Goal: Browse casually: Explore the website without a specific task or goal

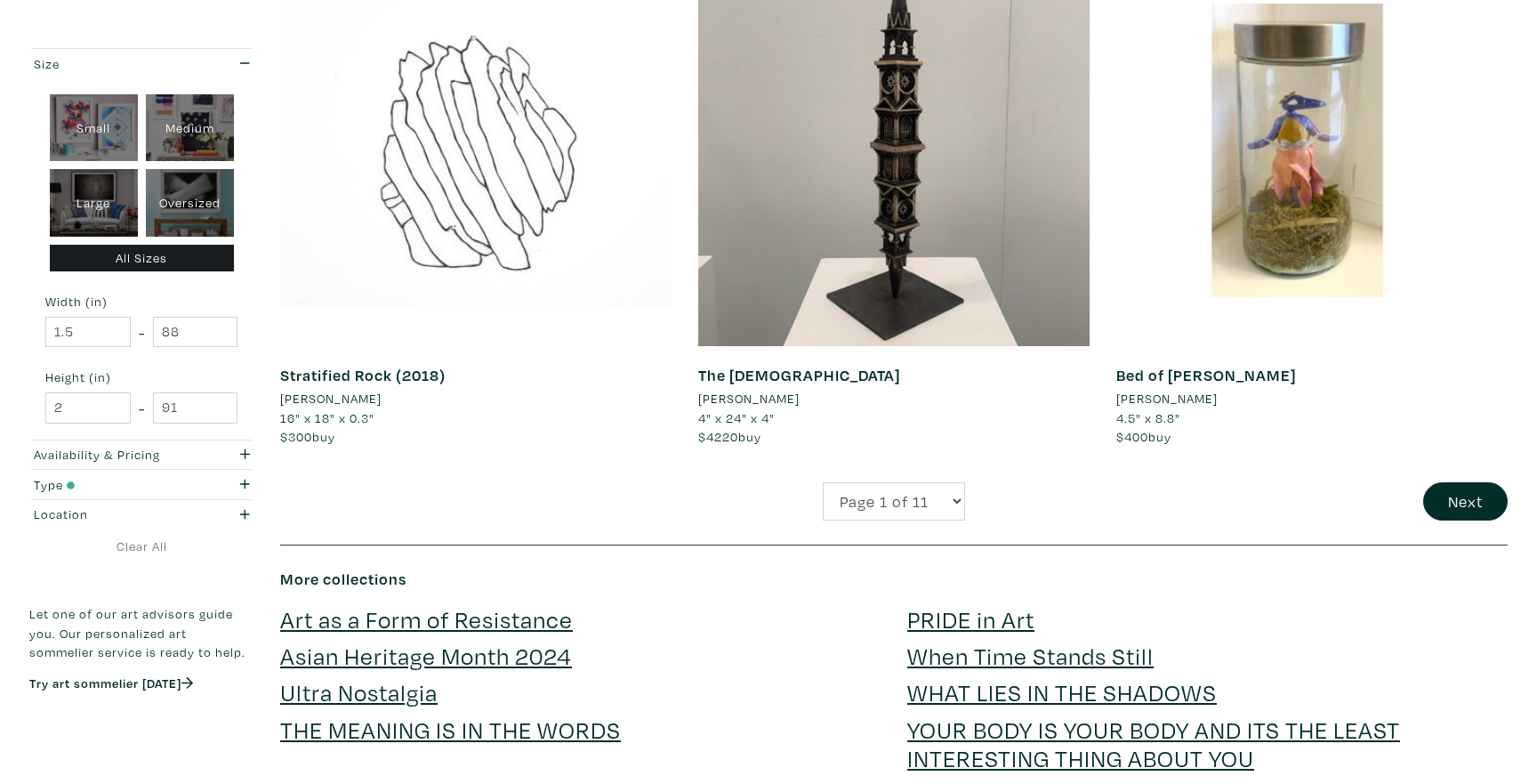
scroll to position [4165, 0]
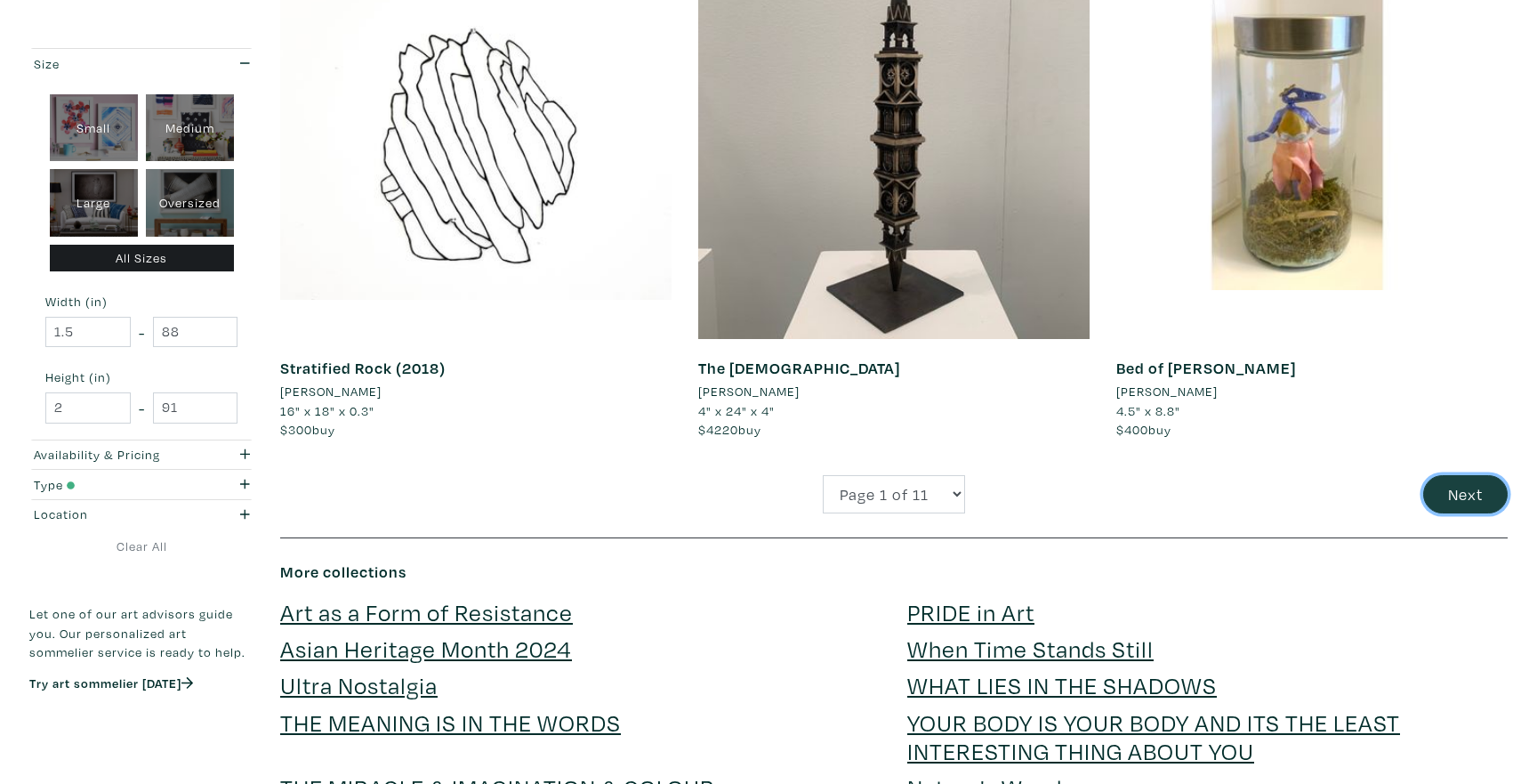
click at [1428, 493] on button "Next" at bounding box center [1465, 494] width 85 height 38
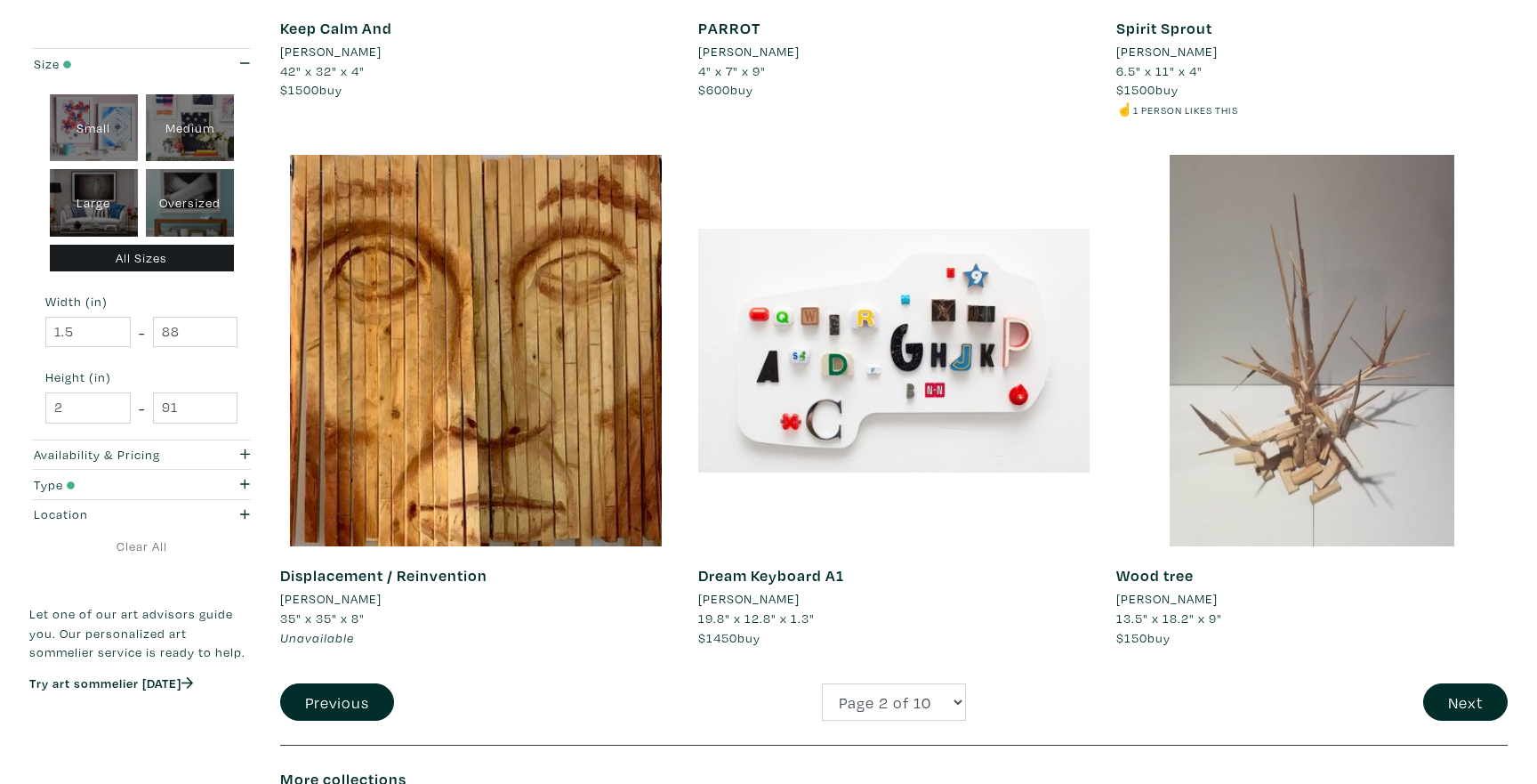
scroll to position [3940, 0]
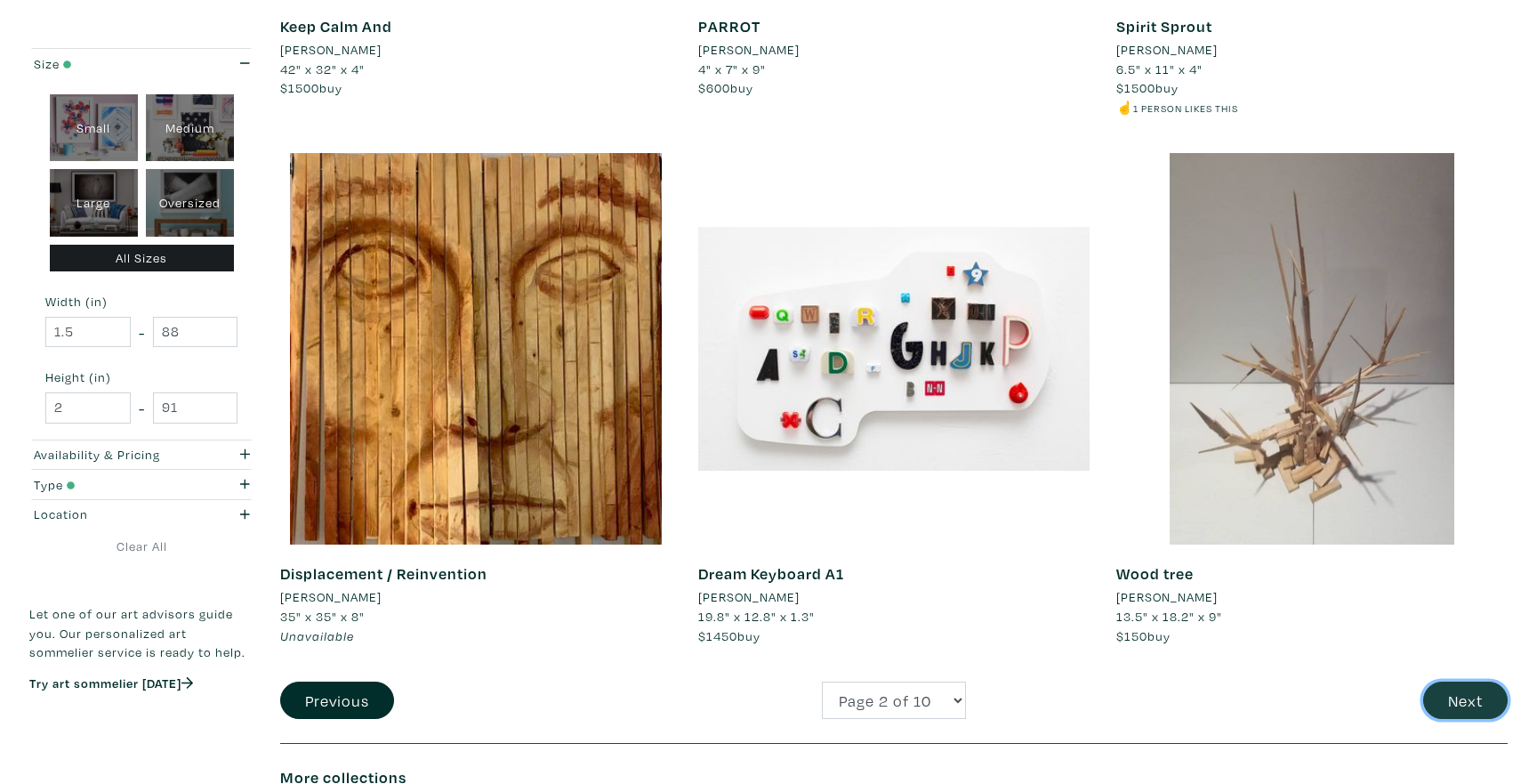
click at [1437, 691] on button "Next" at bounding box center [1465, 699] width 85 height 38
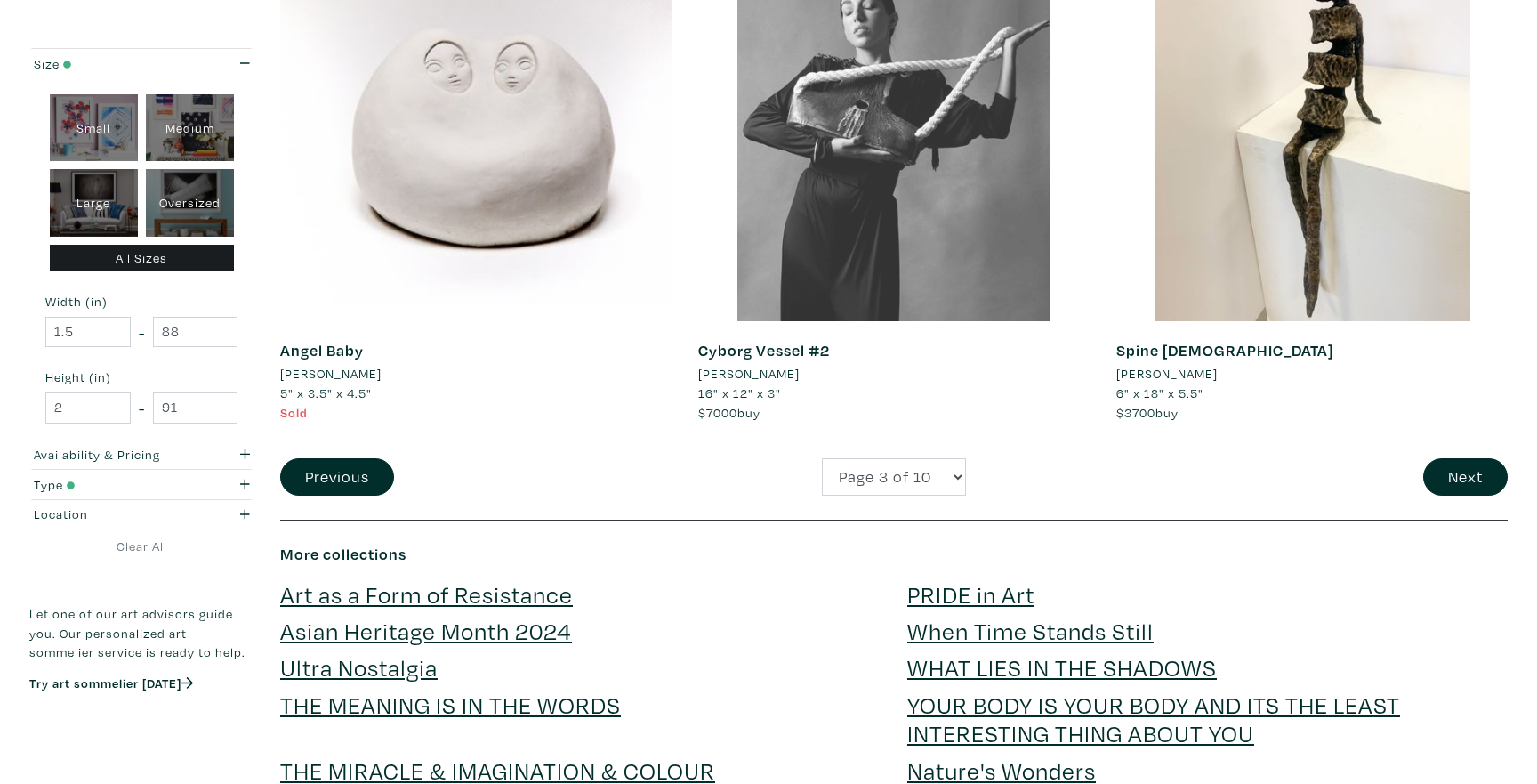
scroll to position [4161, 0]
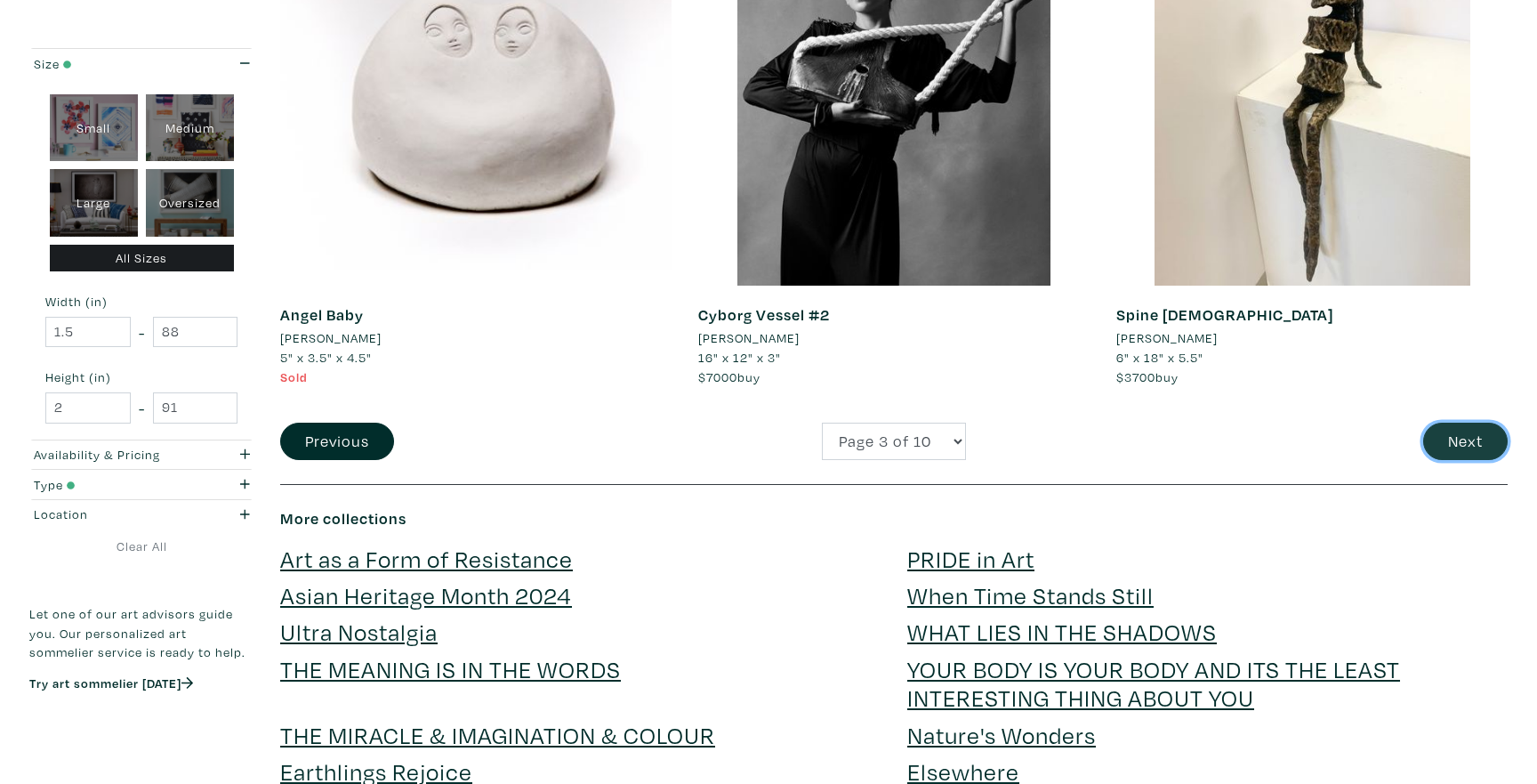
click at [1453, 432] on button "Next" at bounding box center [1465, 441] width 85 height 38
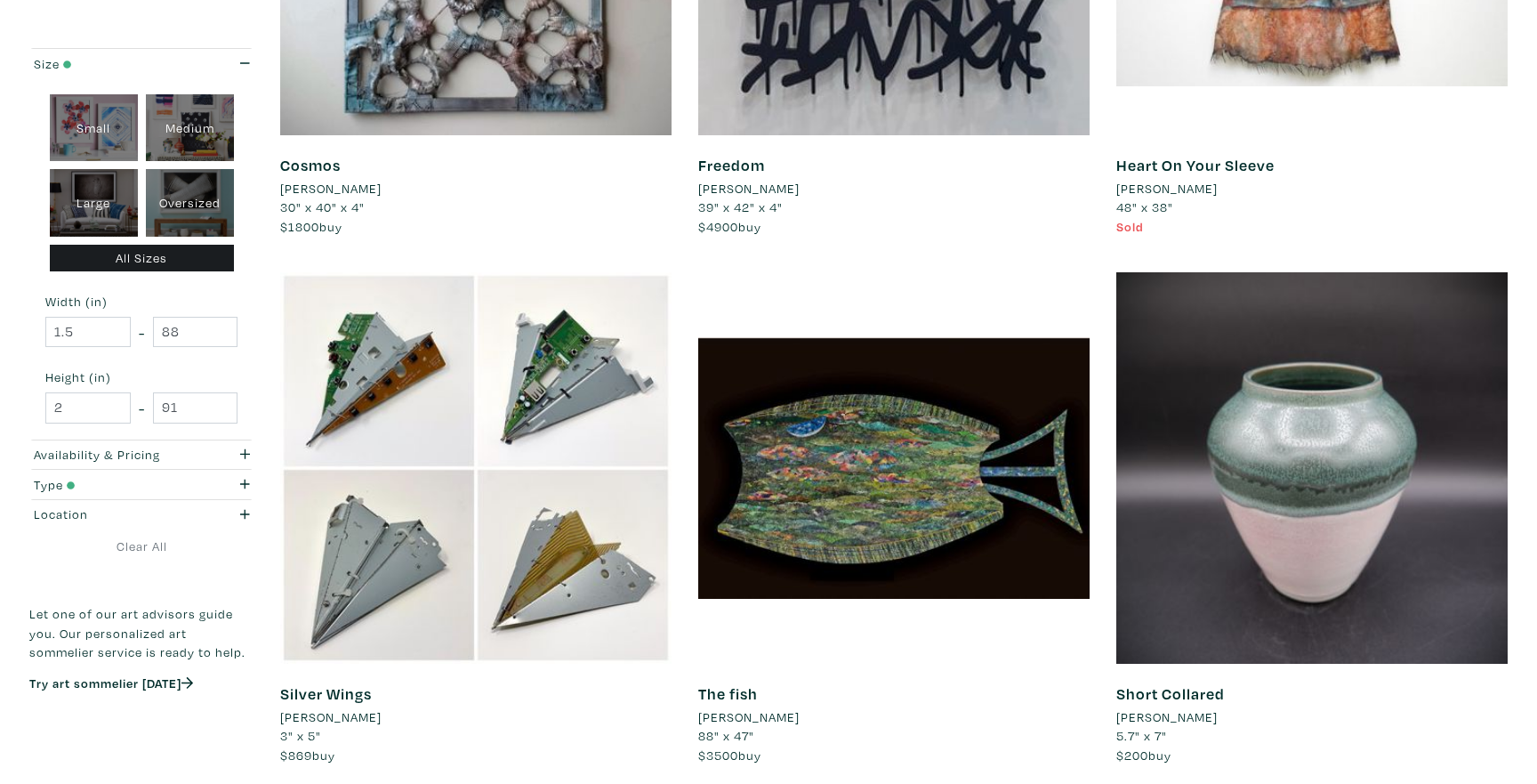
scroll to position [4310, 0]
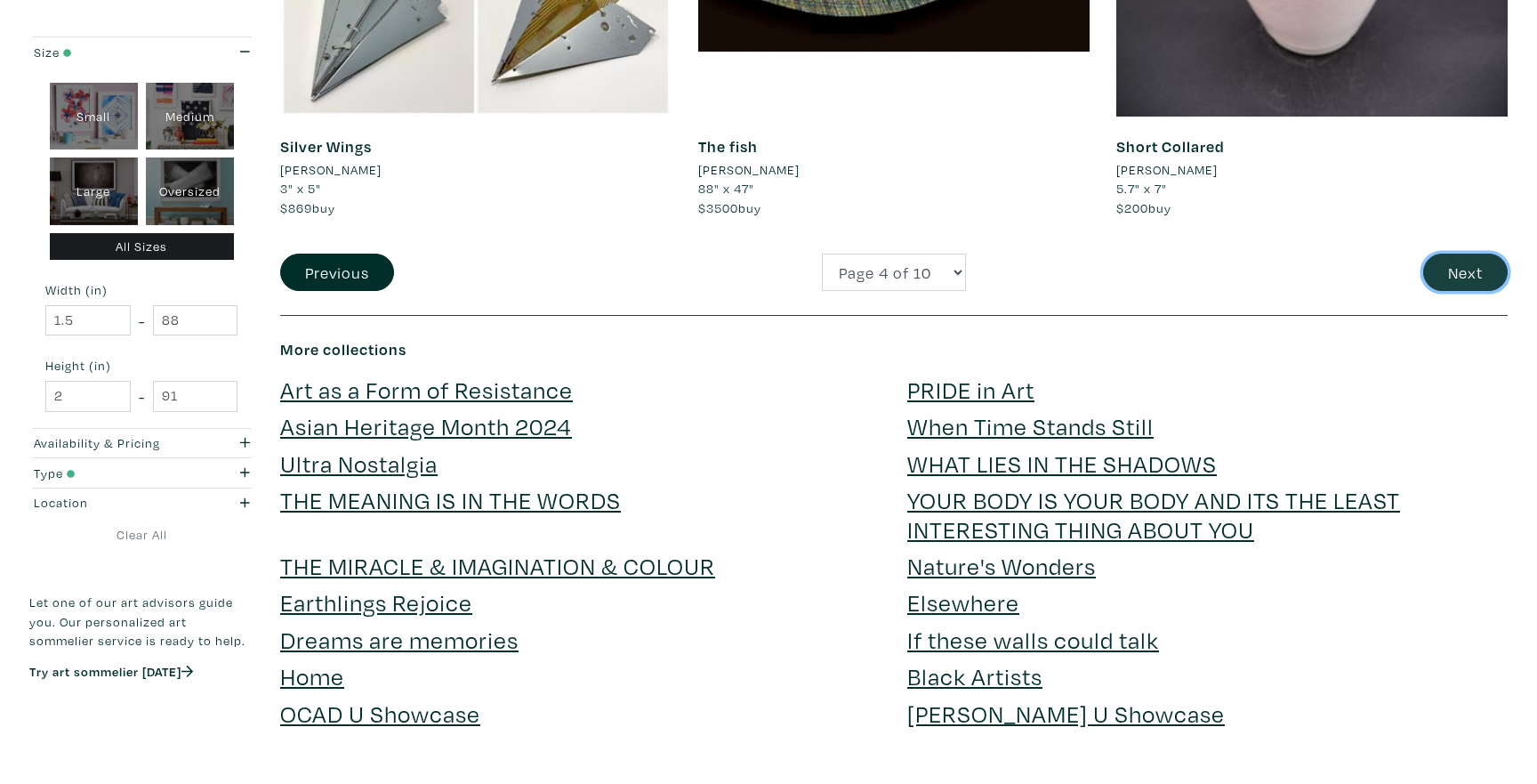
click at [1453, 263] on button "Next" at bounding box center [1465, 272] width 85 height 38
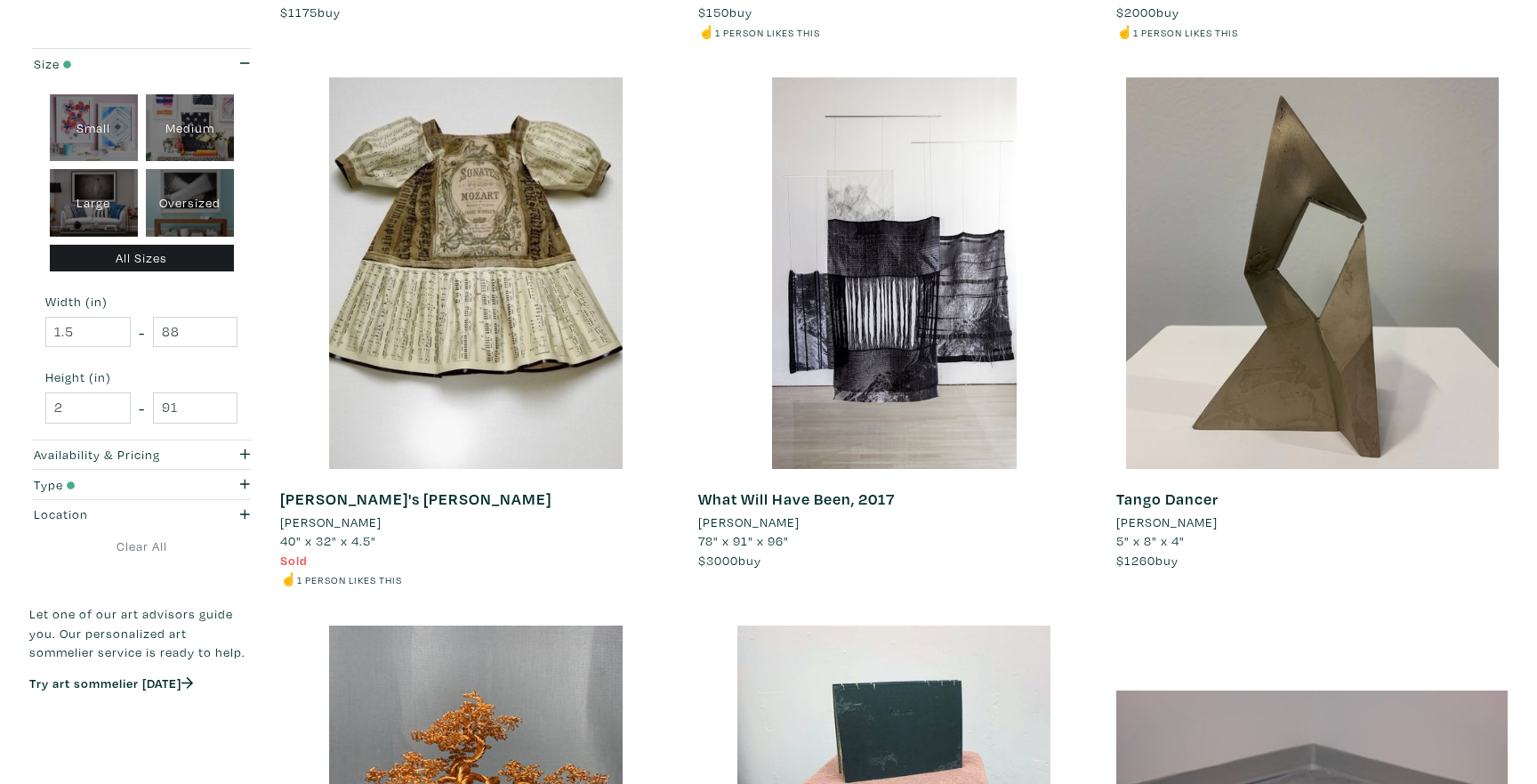
scroll to position [2987, 0]
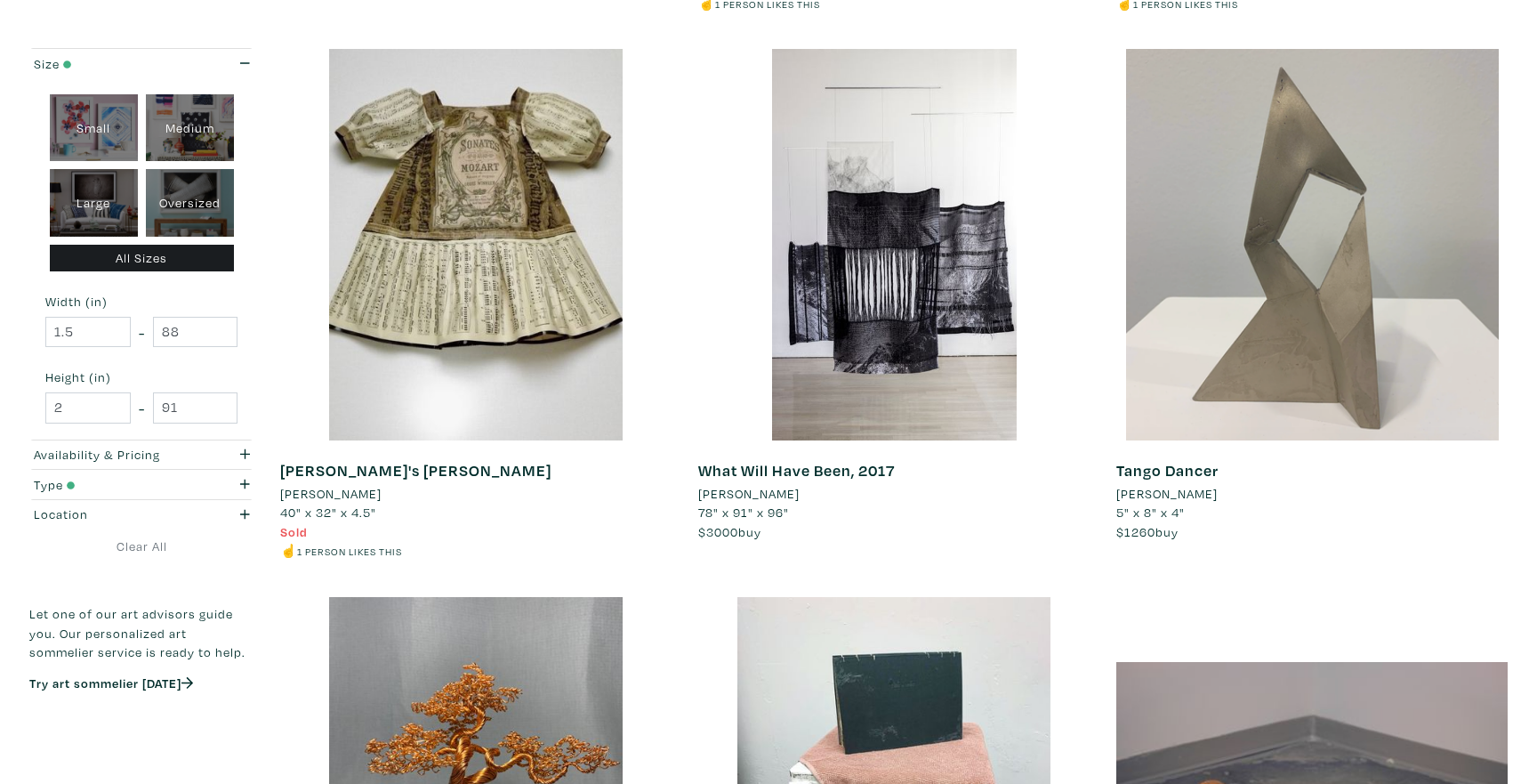
click at [1400, 276] on div at bounding box center [1312, 244] width 392 height 392
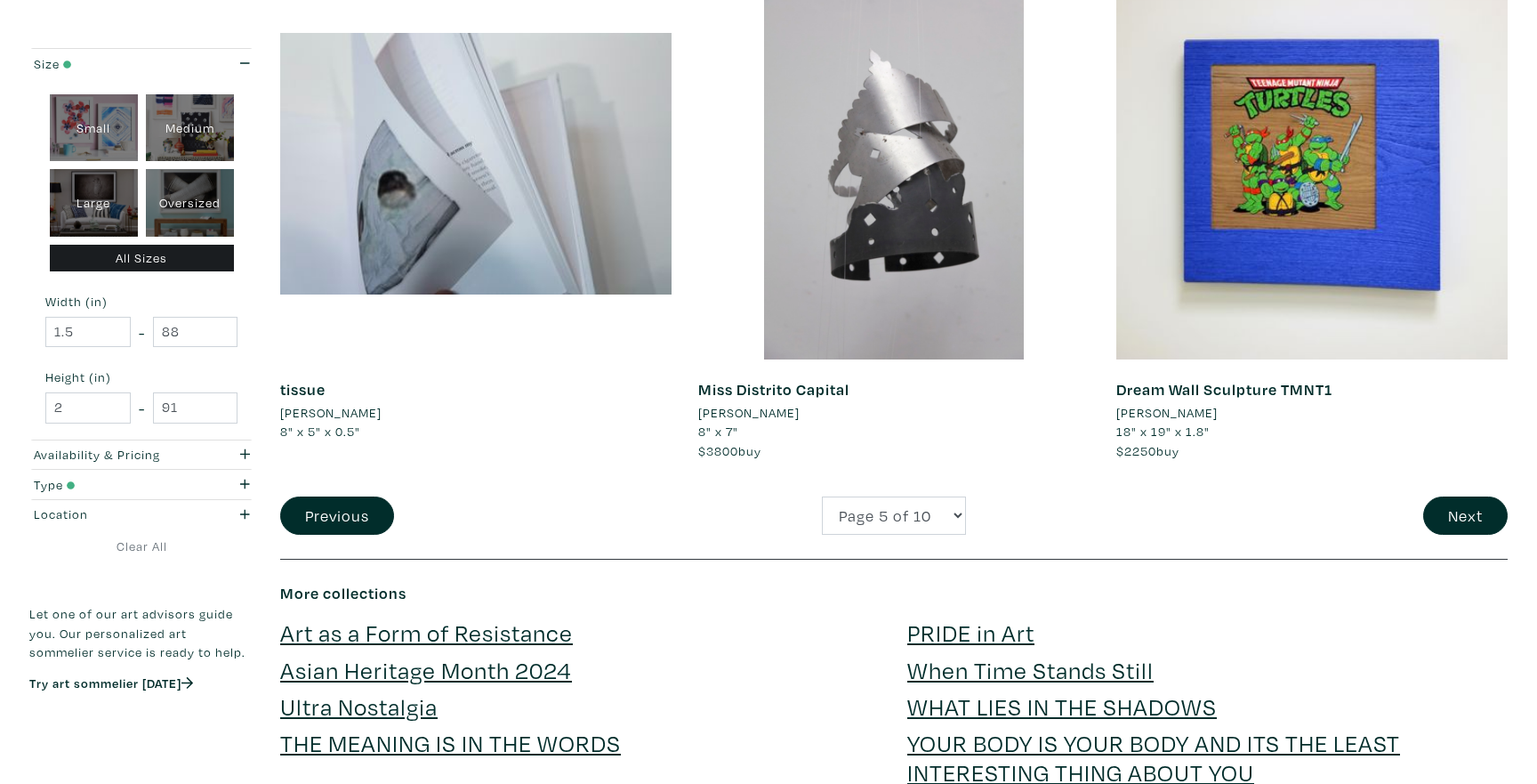
scroll to position [4166, 0]
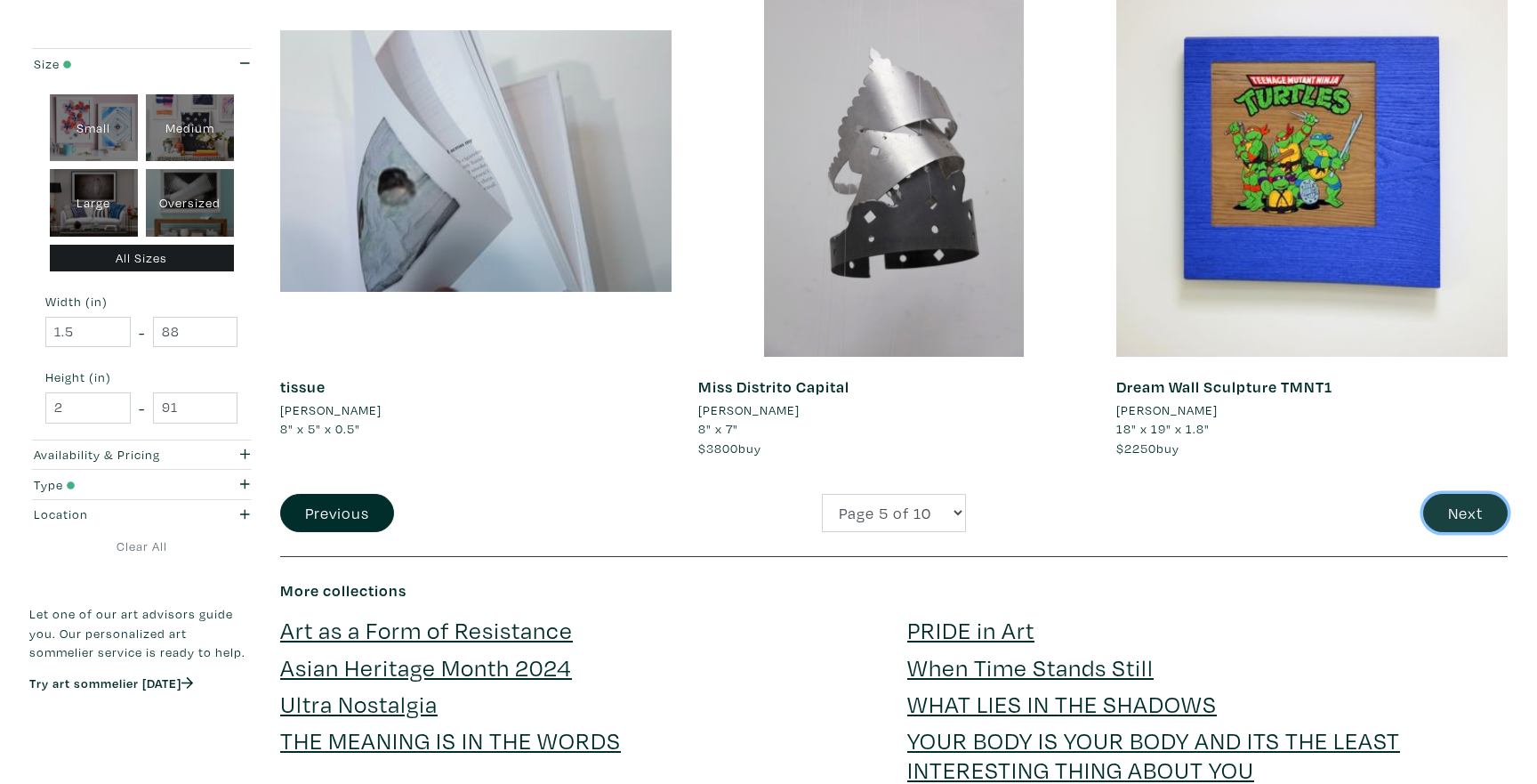
click at [1461, 498] on button "Next" at bounding box center [1465, 512] width 85 height 38
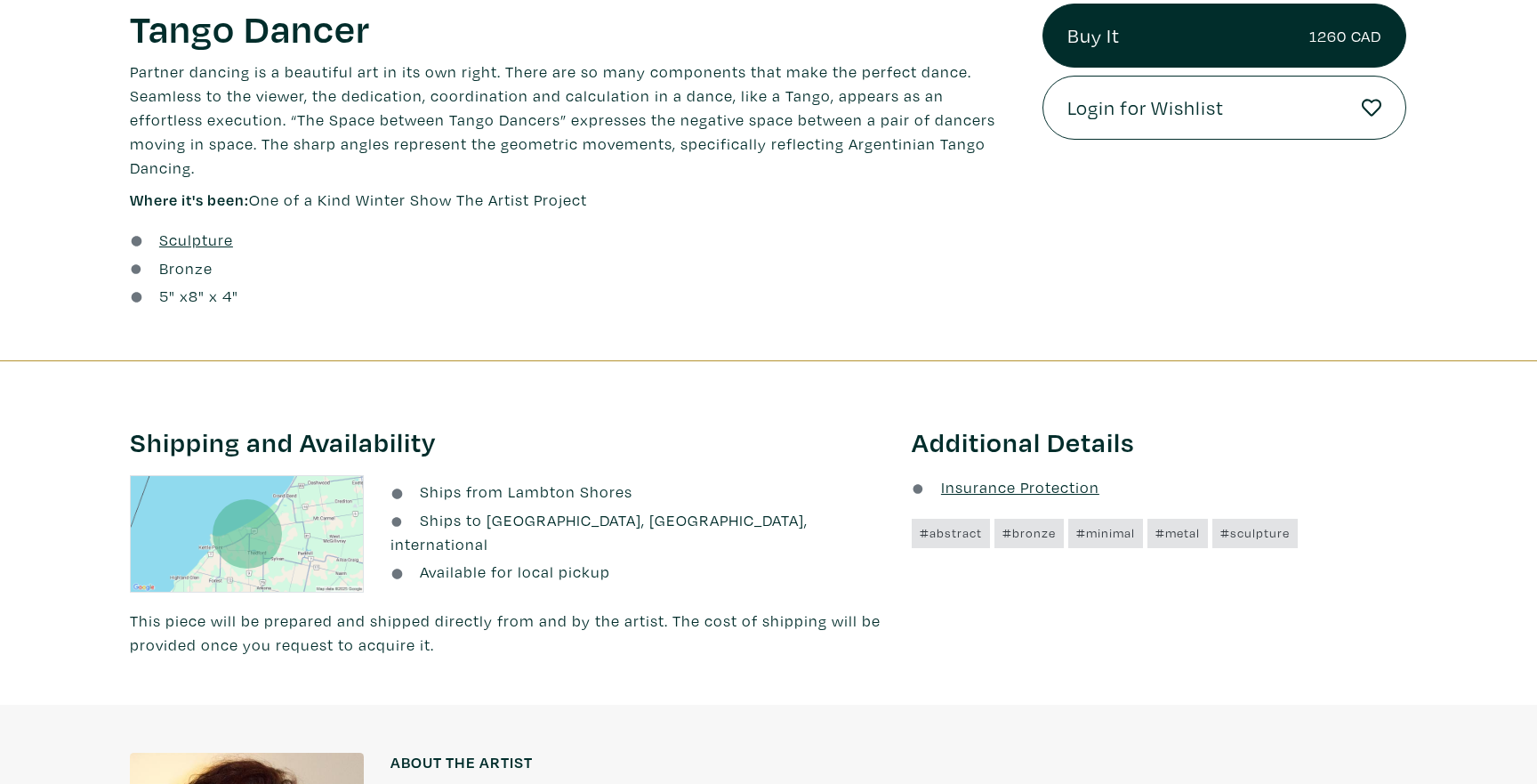
scroll to position [809, 0]
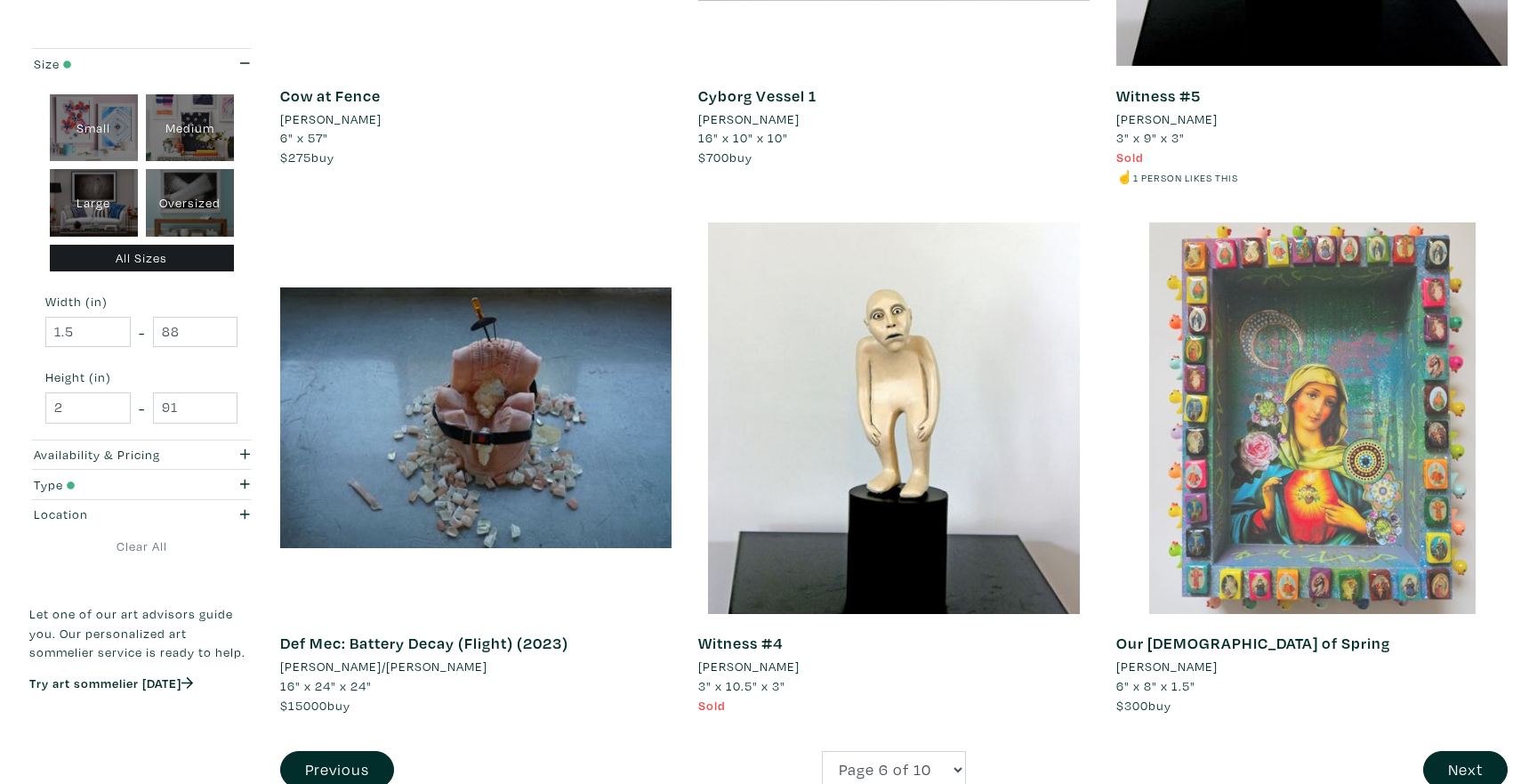
scroll to position [4297, 0]
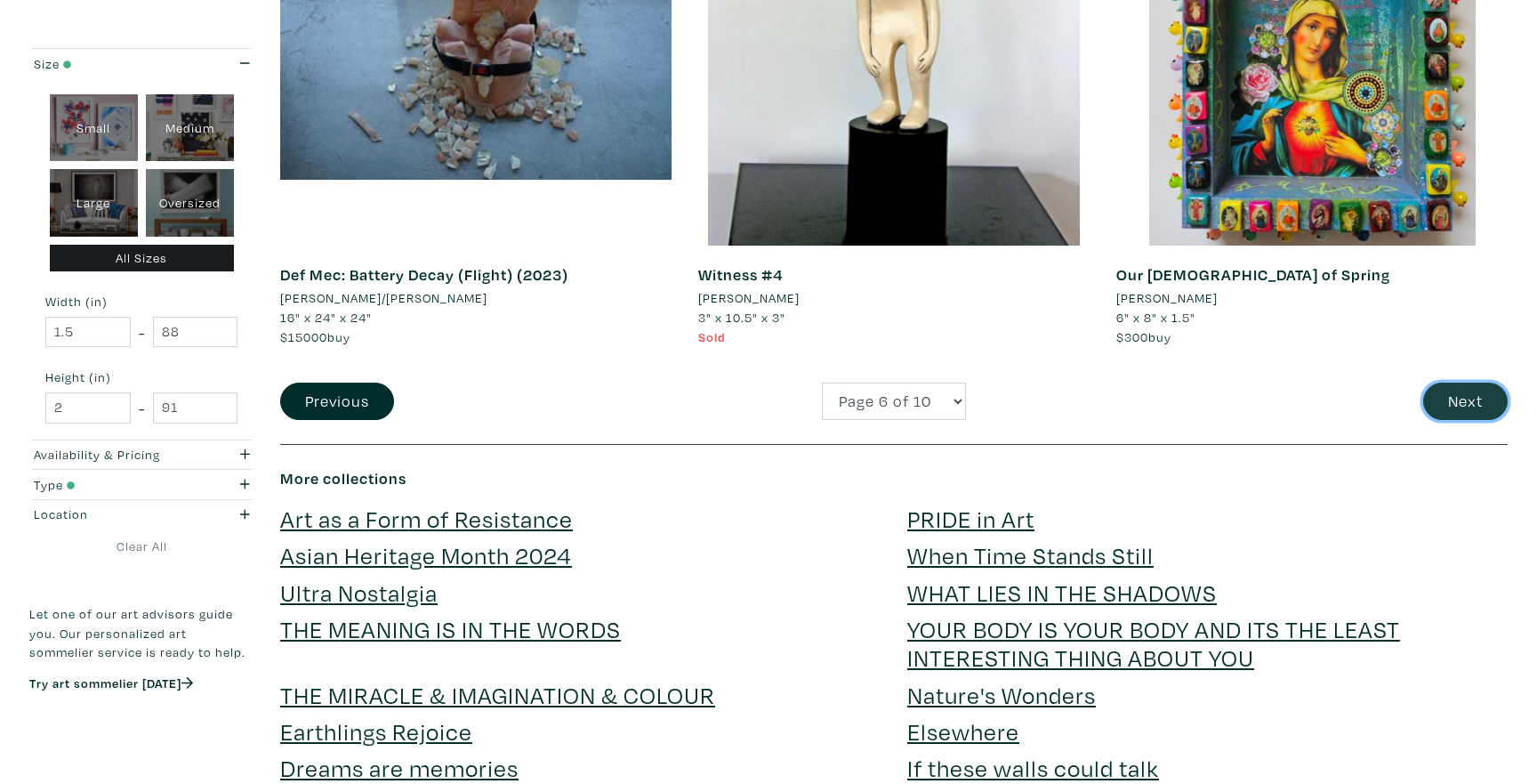
click at [1477, 415] on button "Next" at bounding box center [1465, 401] width 85 height 38
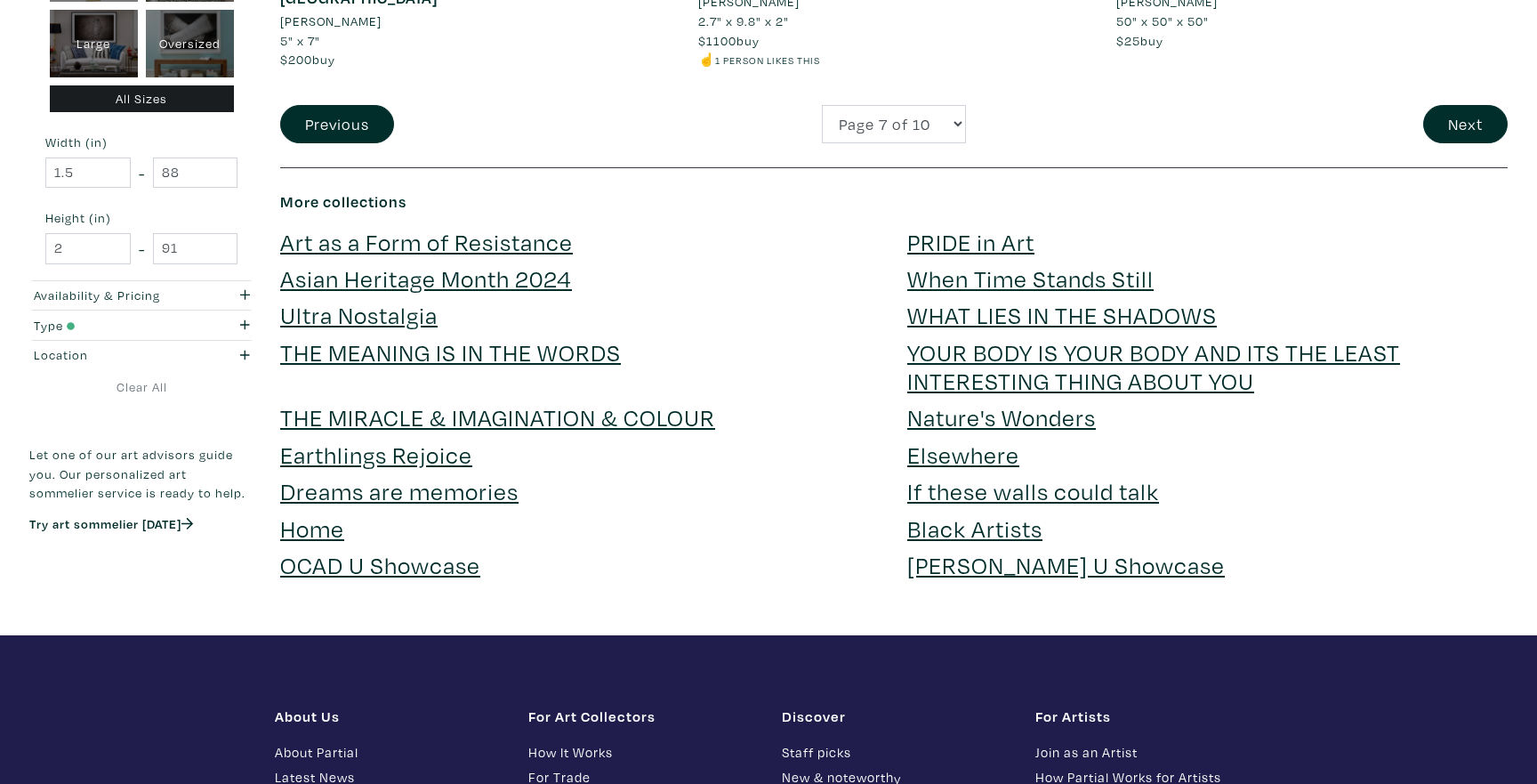
scroll to position [4552, 0]
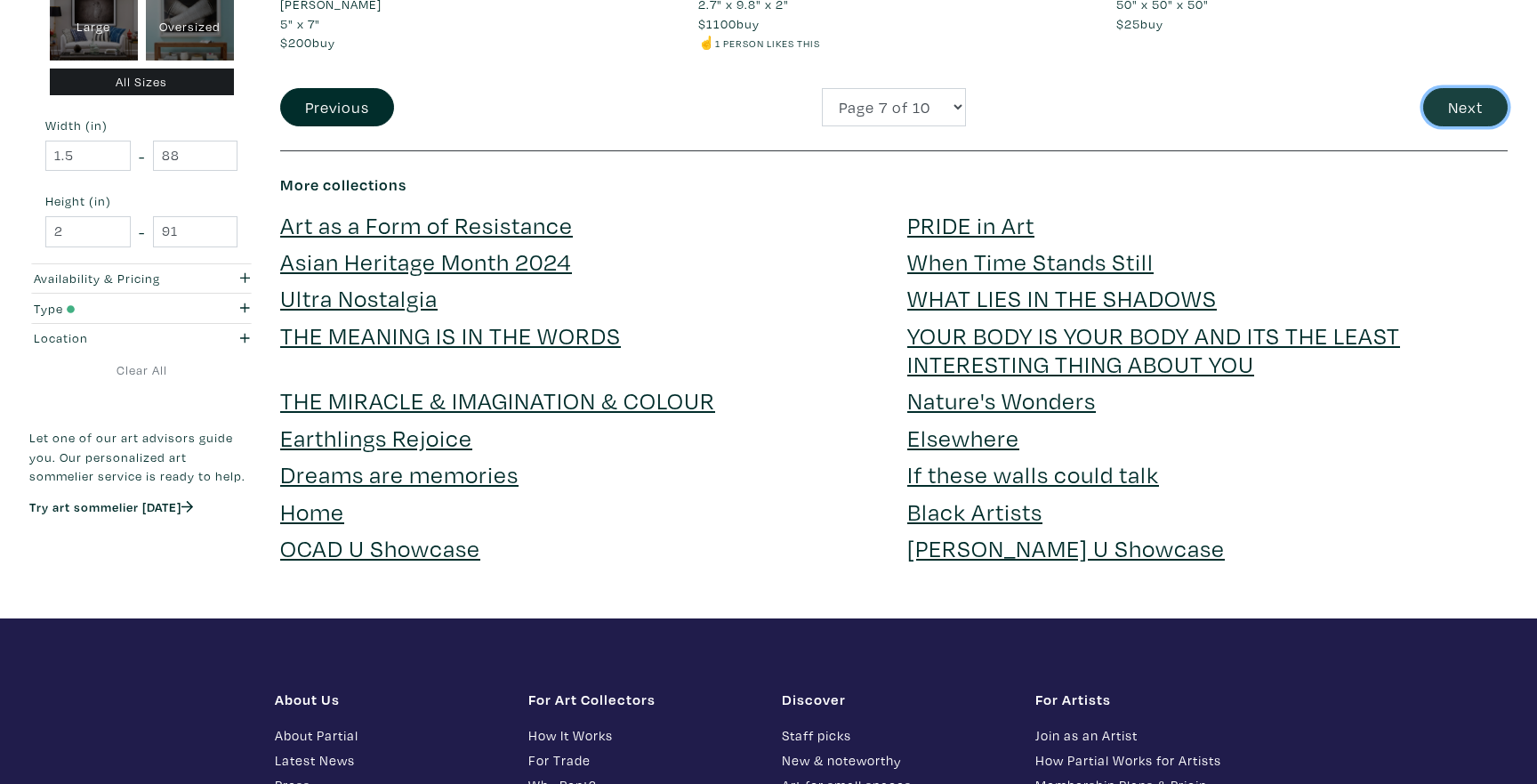
click at [1451, 119] on button "Next" at bounding box center [1465, 107] width 85 height 38
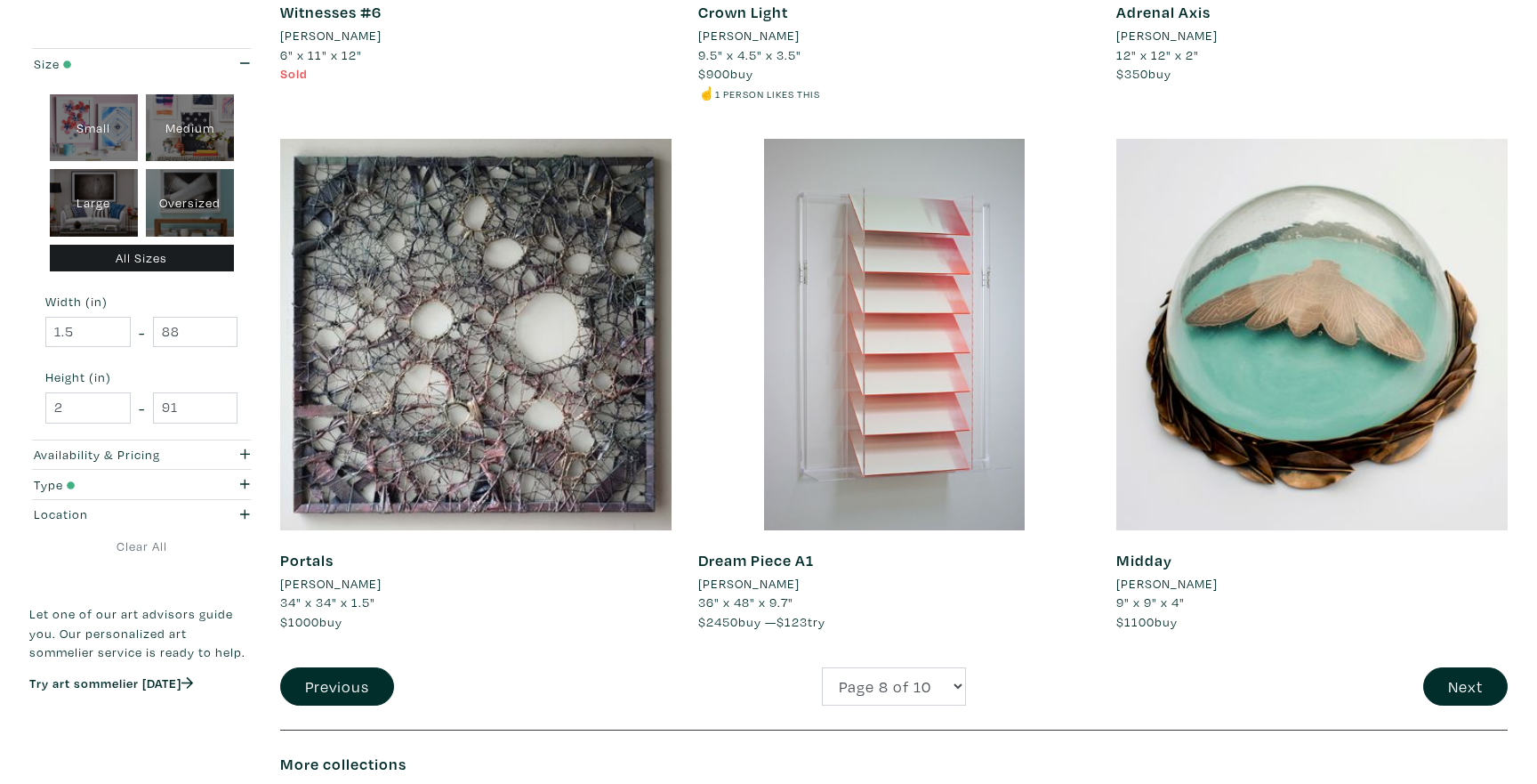
scroll to position [4132, 0]
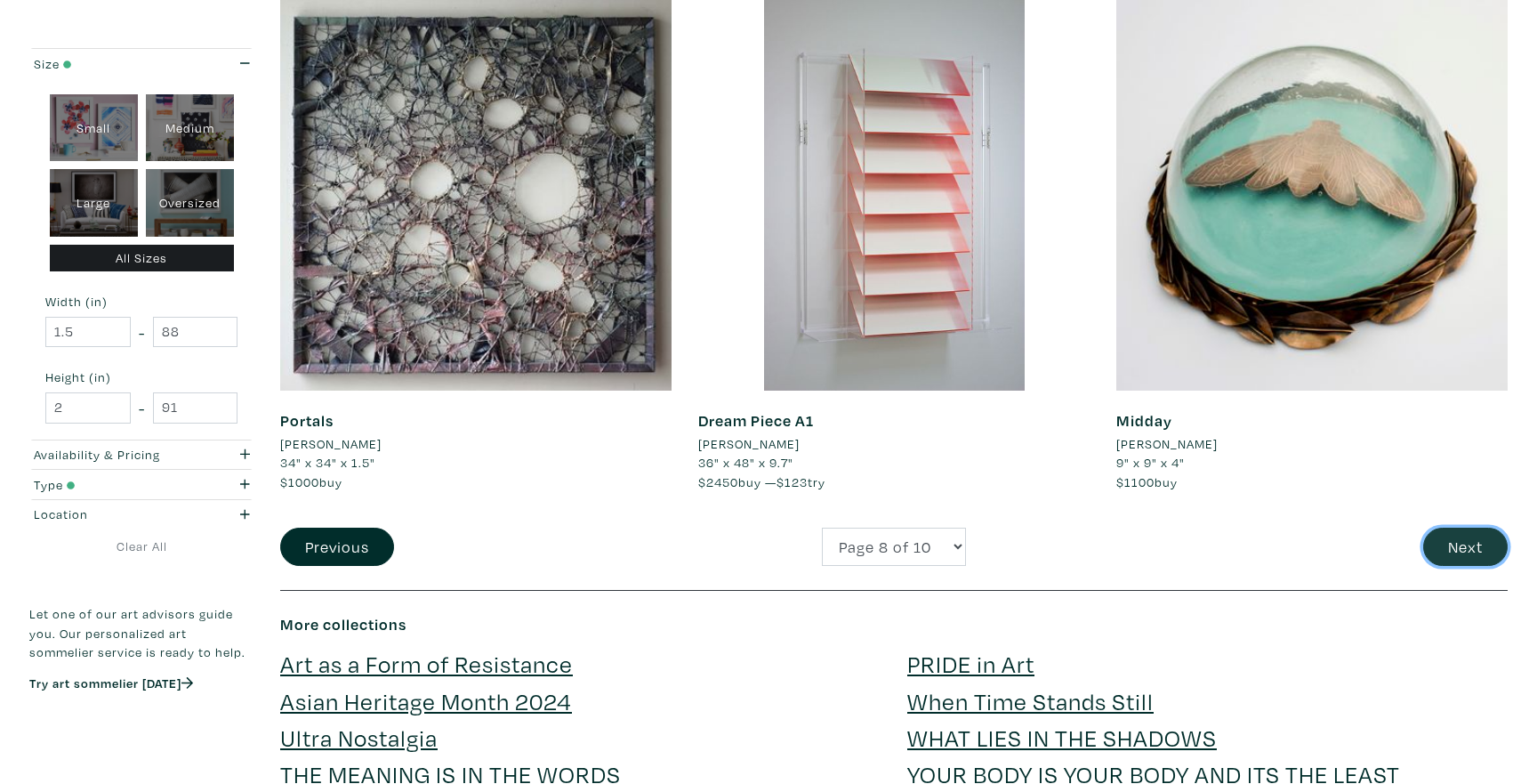
click at [1429, 544] on button "Next" at bounding box center [1465, 546] width 85 height 38
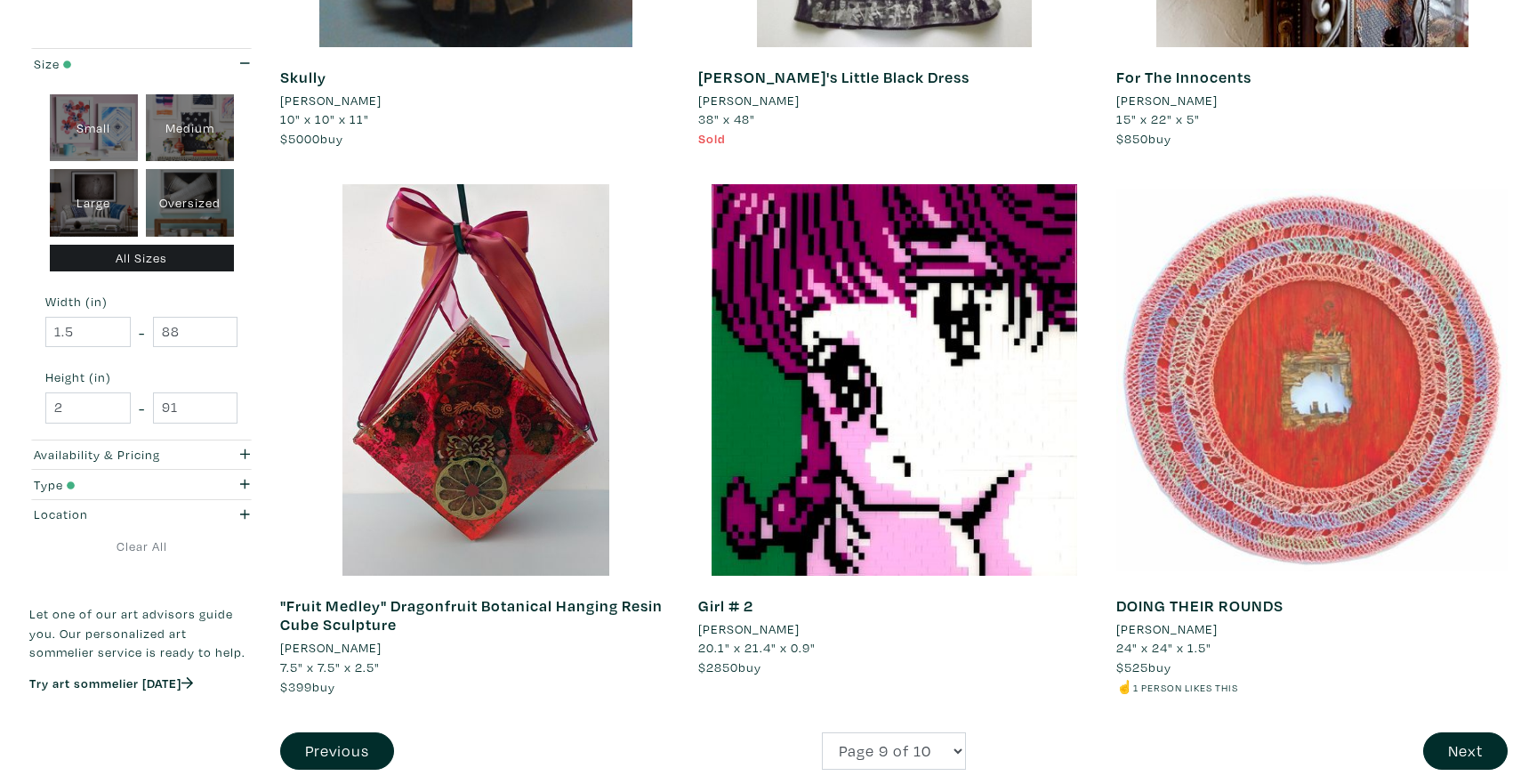
scroll to position [3950, 0]
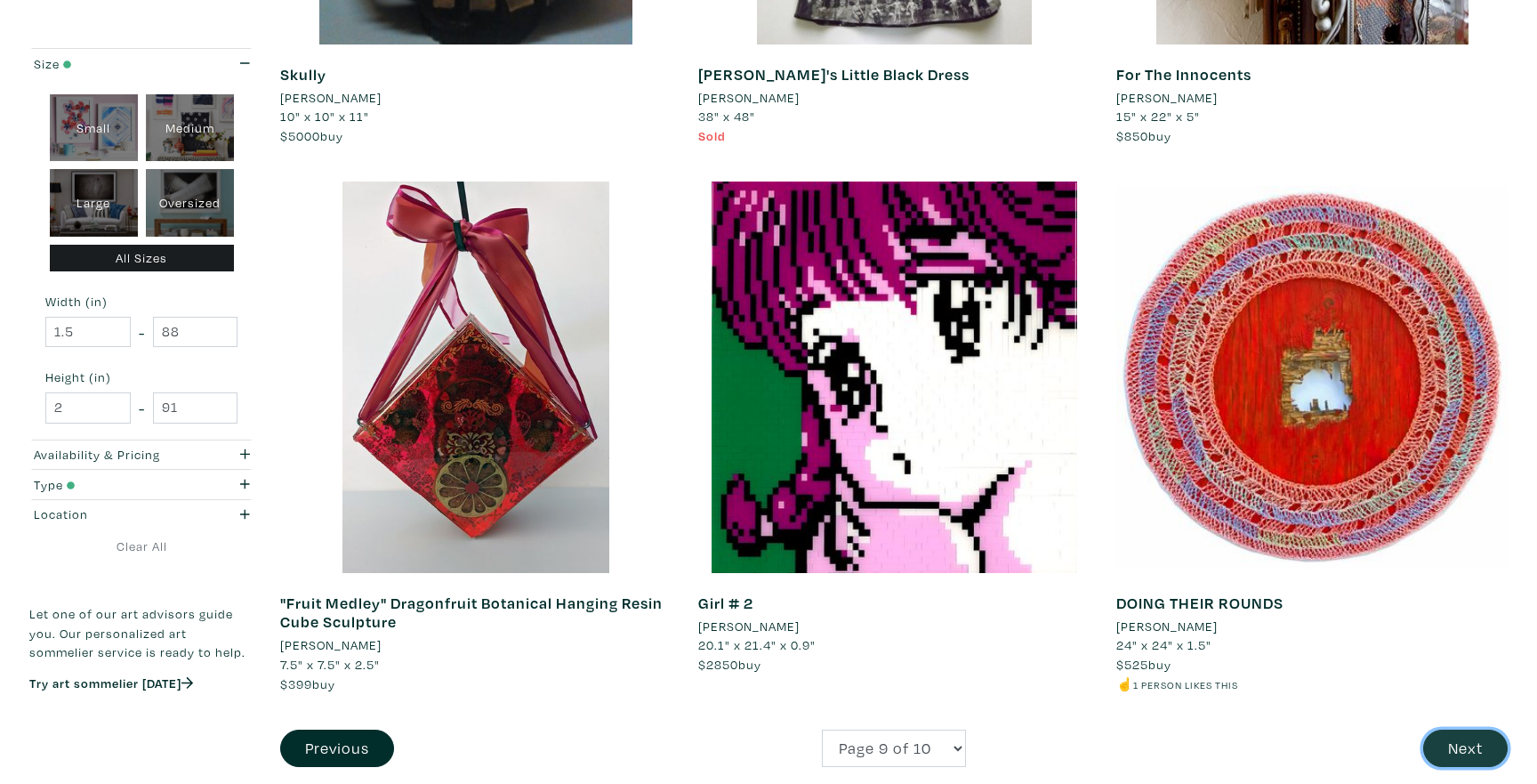
click at [1439, 745] on button "Next" at bounding box center [1465, 748] width 85 height 38
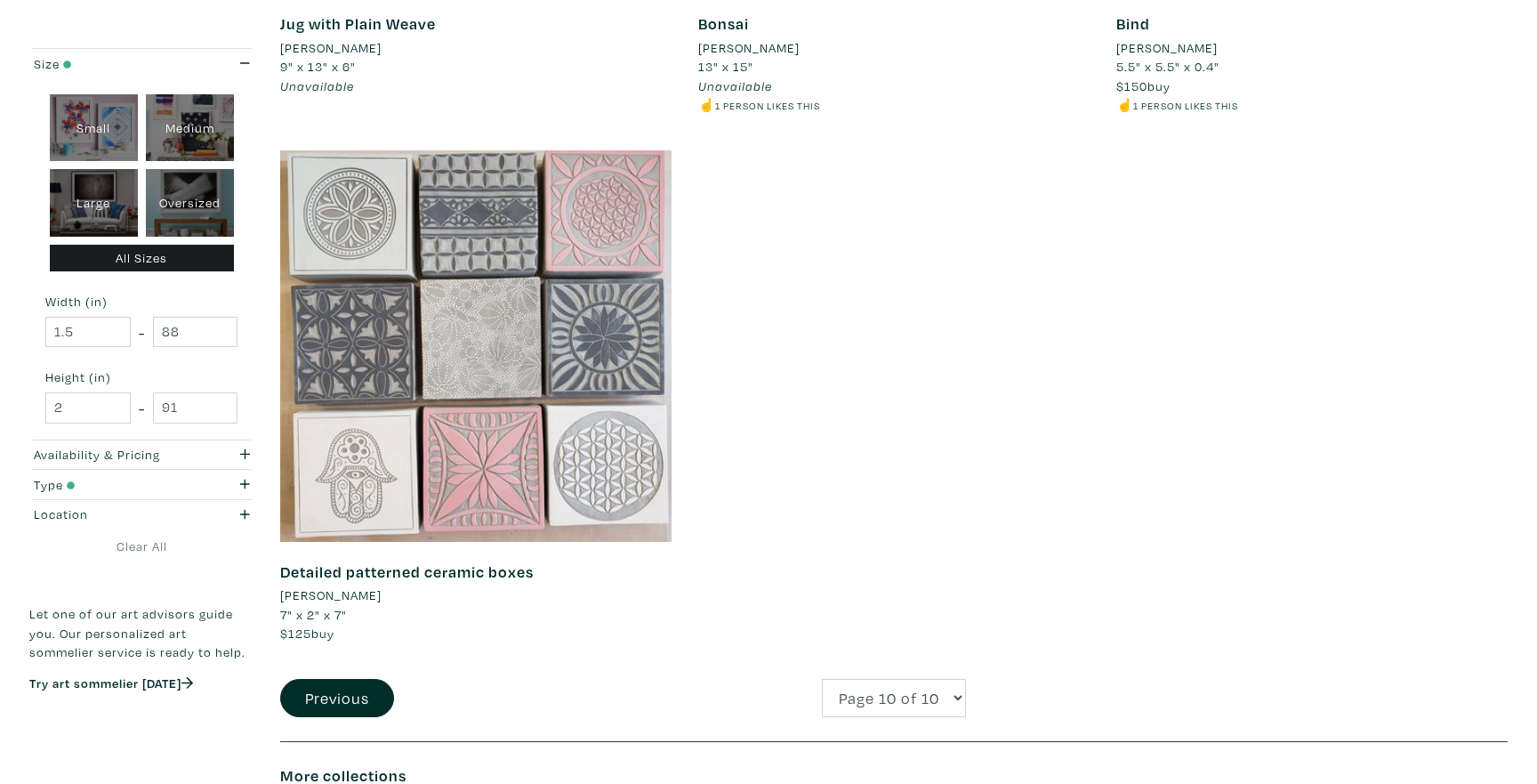
scroll to position [3963, 0]
